Goal: Task Accomplishment & Management: Manage account settings

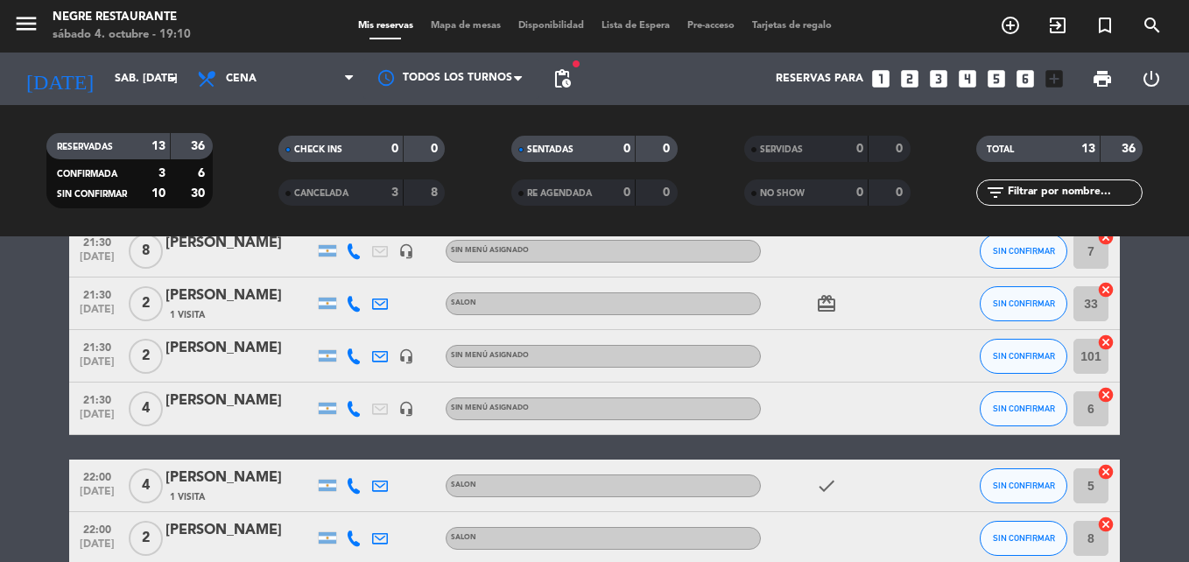
scroll to position [448, 0]
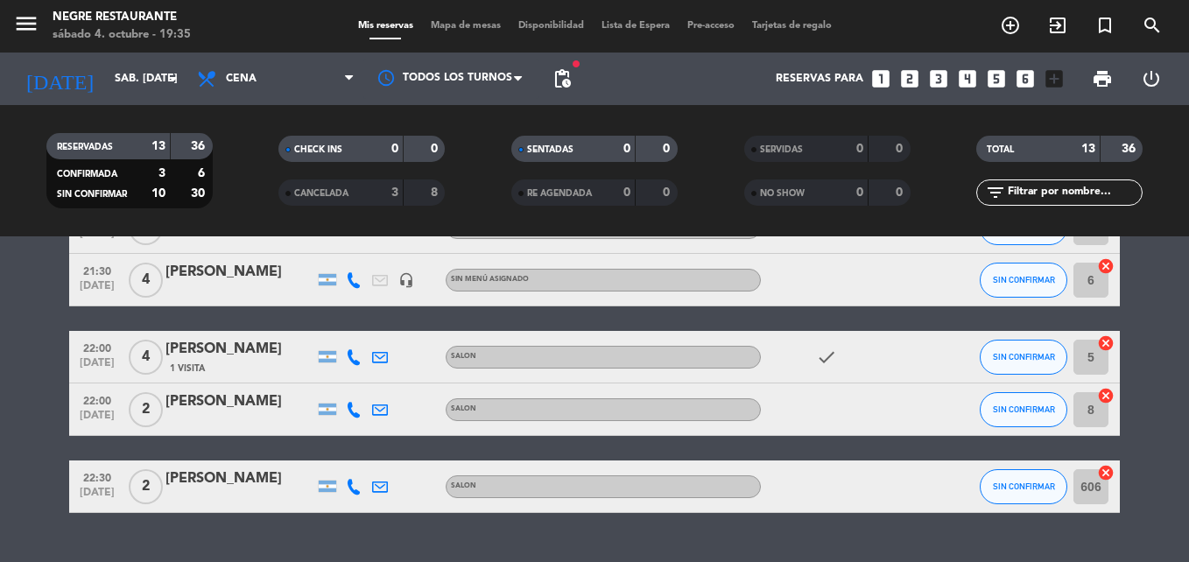
scroll to position [623, 0]
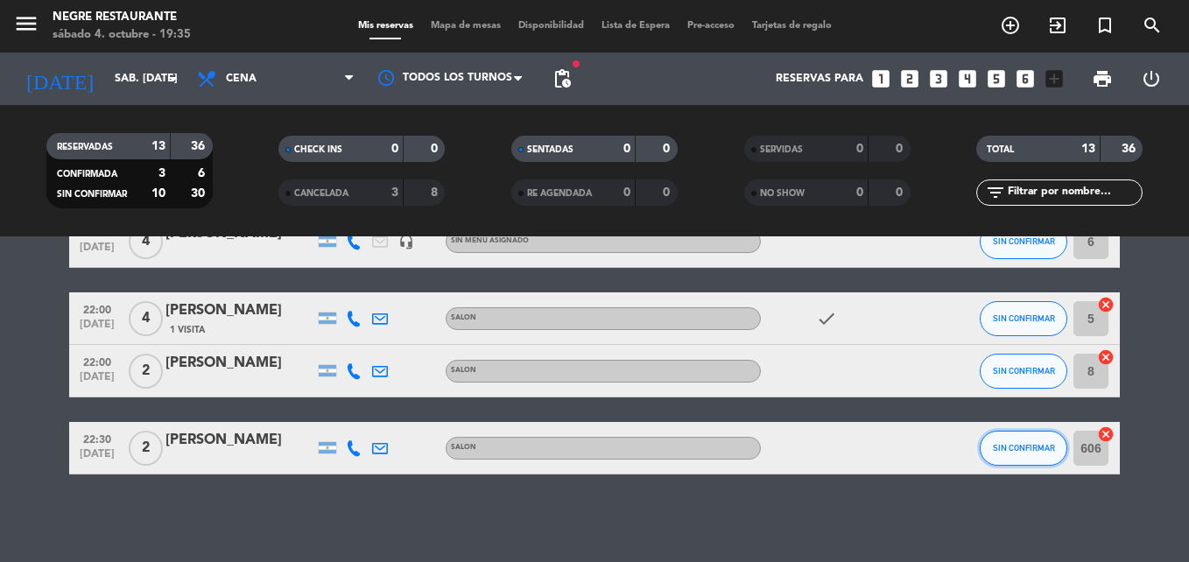
click at [1010, 453] on button "SIN CONFIRMAR" at bounding box center [1024, 448] width 88 height 35
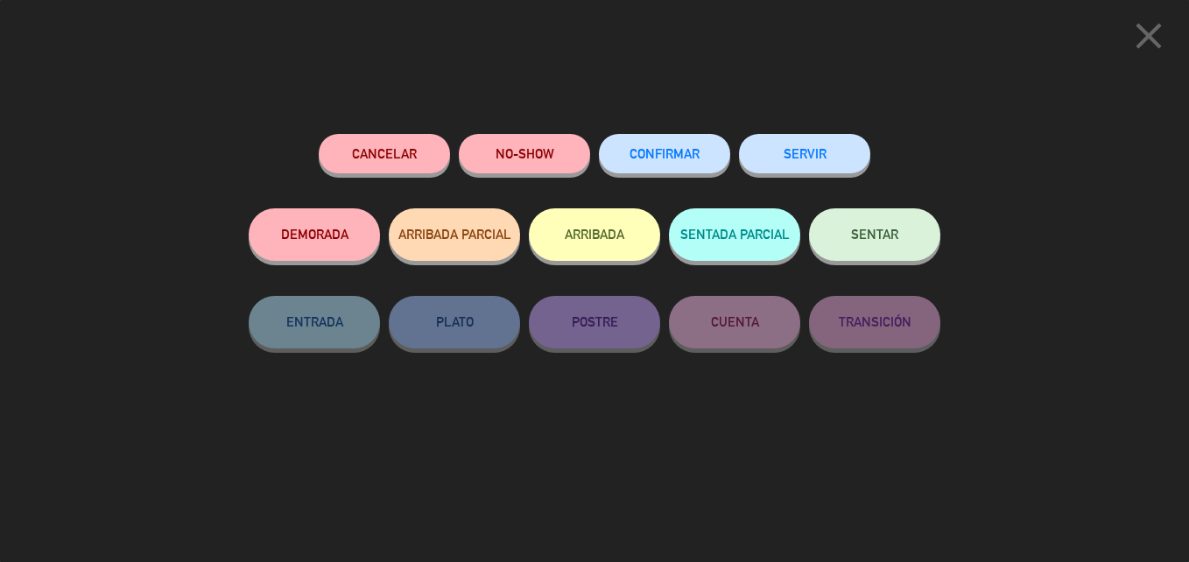
click at [663, 159] on span "CONFIRMAR" at bounding box center [665, 153] width 70 height 15
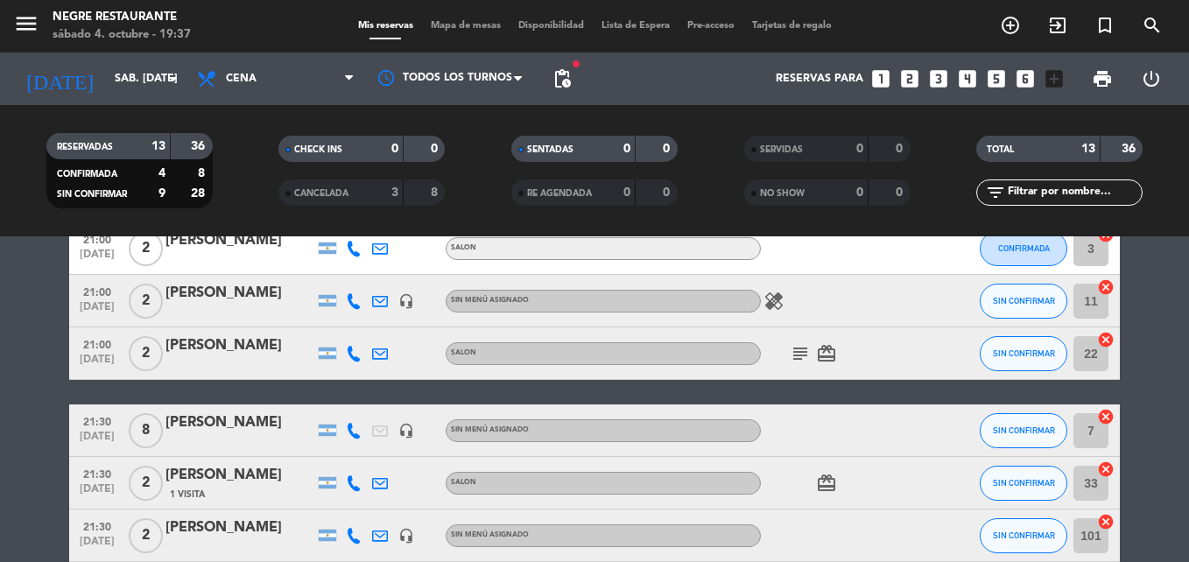
scroll to position [273, 0]
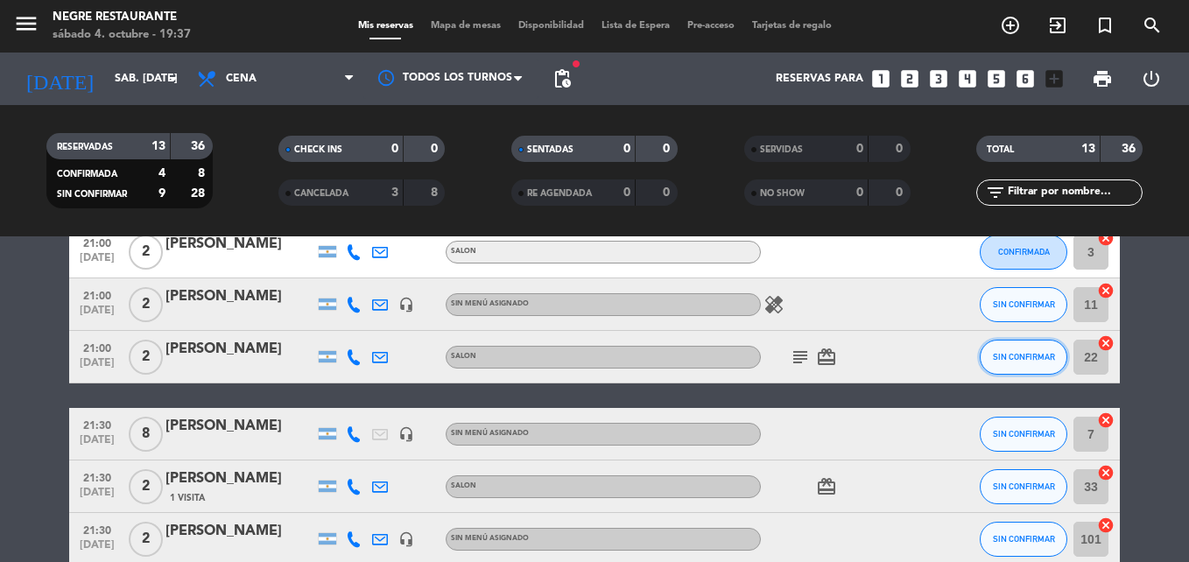
click at [1022, 353] on span "SIN CONFIRMAR" at bounding box center [1024, 357] width 62 height 10
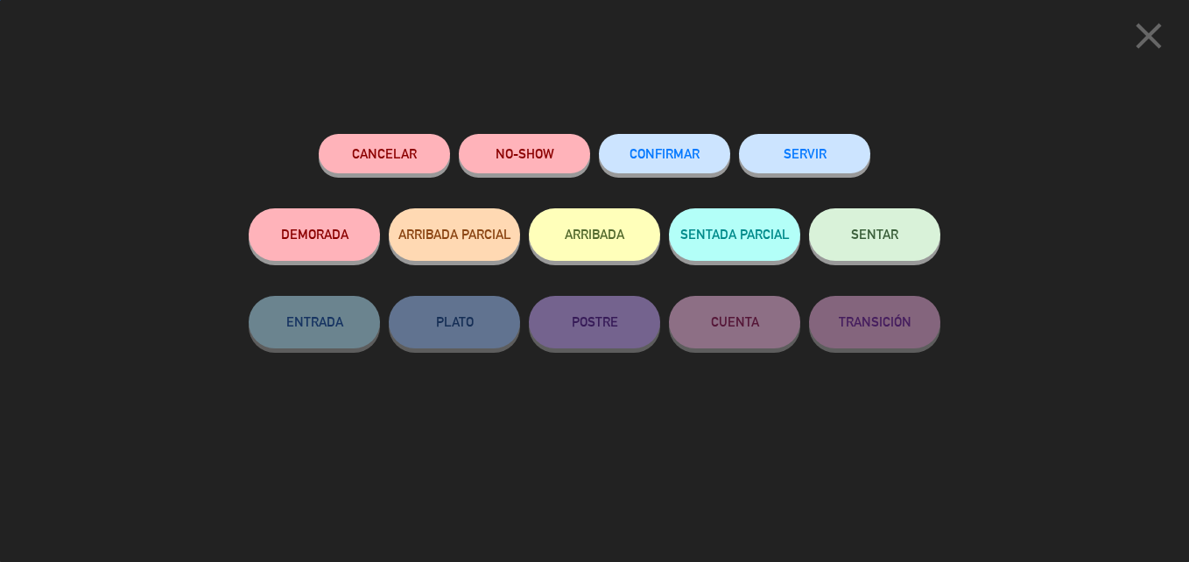
click at [643, 144] on button "CONFIRMAR" at bounding box center [664, 153] width 131 height 39
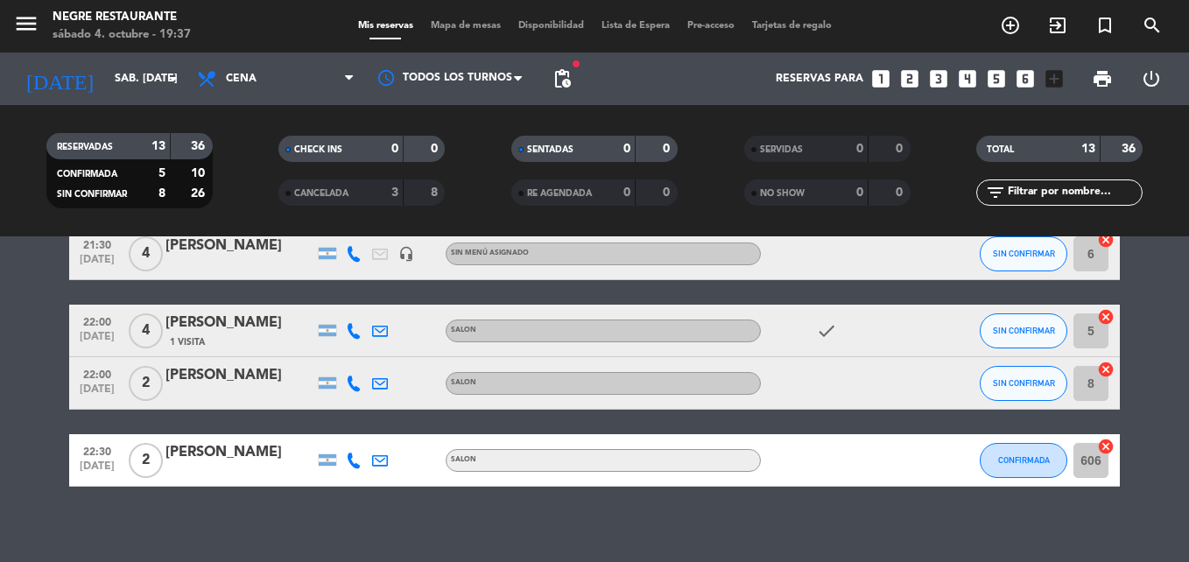
scroll to position [623, 0]
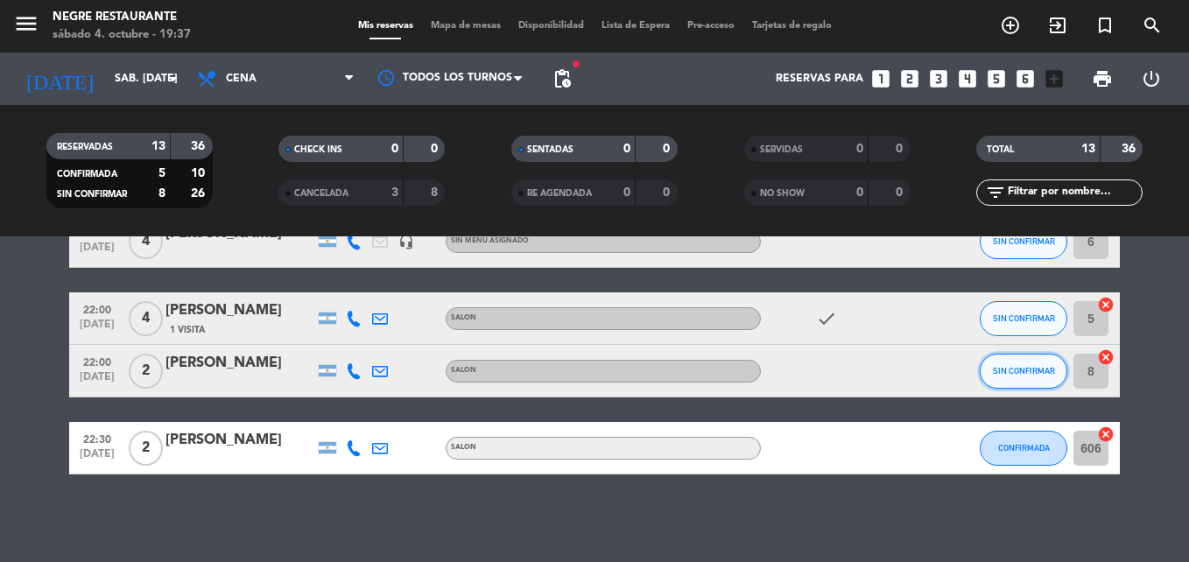
click at [1041, 376] on button "SIN CONFIRMAR" at bounding box center [1024, 371] width 88 height 35
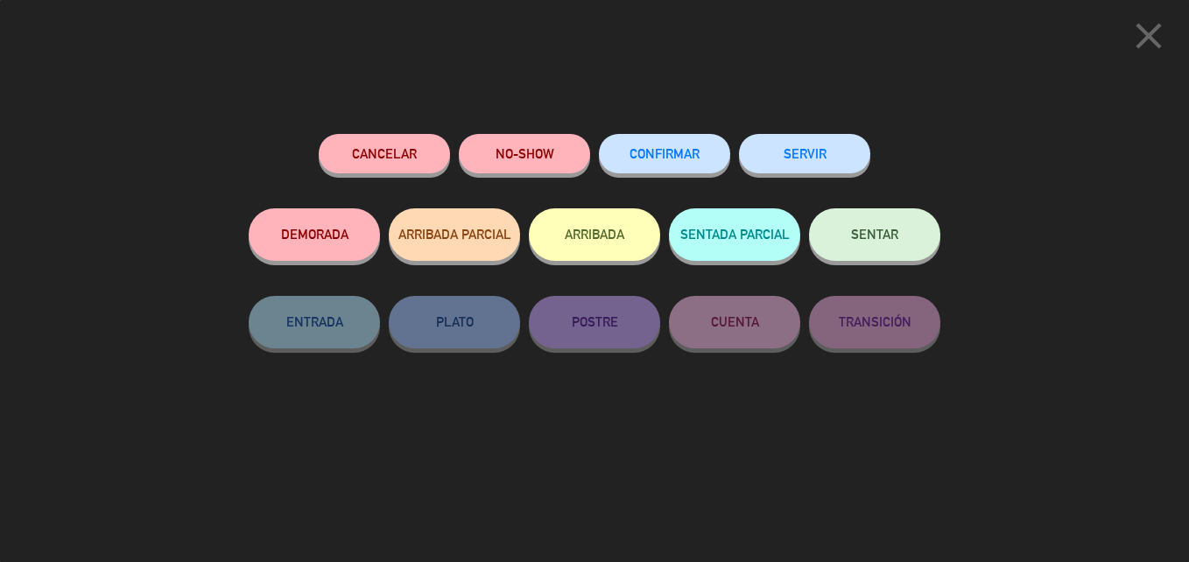
click at [714, 153] on button "CONFIRMAR" at bounding box center [664, 153] width 131 height 39
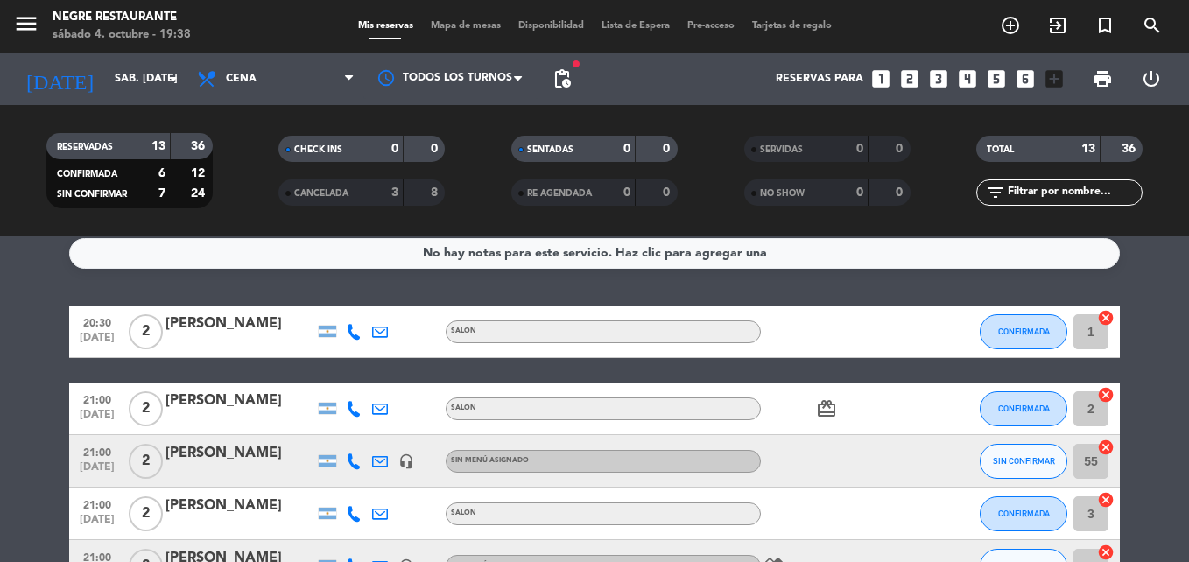
scroll to position [11, 0]
